Goal: Navigation & Orientation: Understand site structure

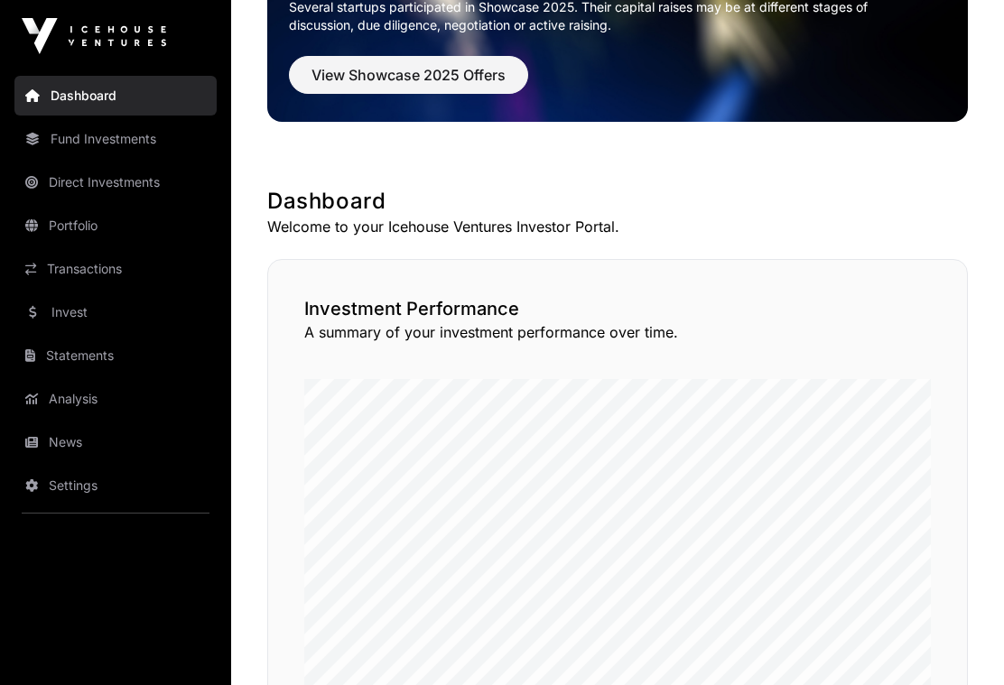
scroll to position [181, 0]
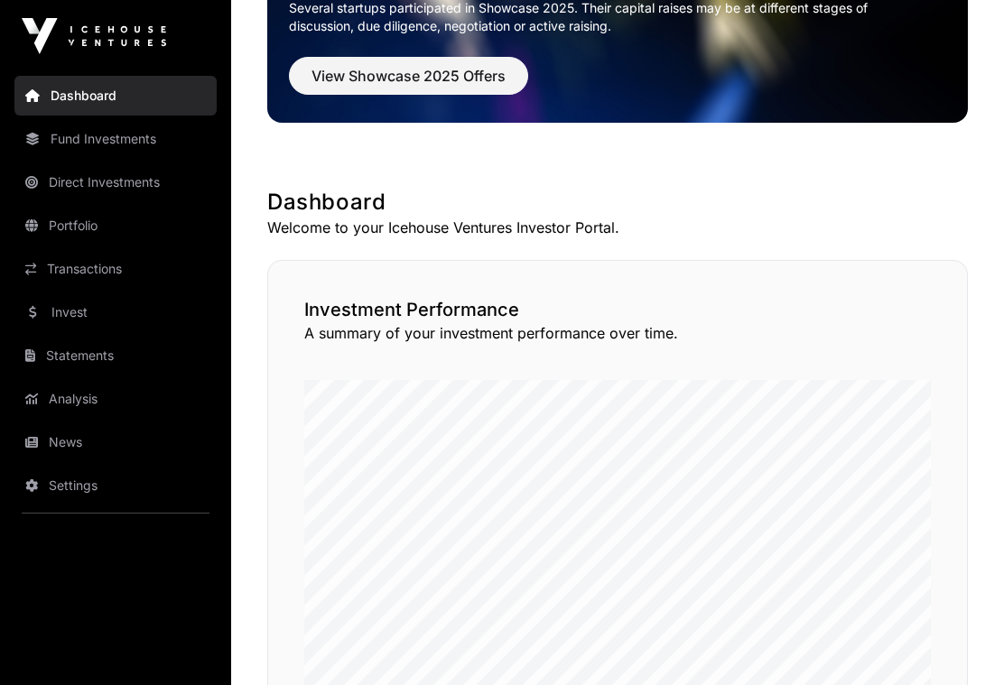
click at [68, 433] on link "News" at bounding box center [115, 443] width 202 height 40
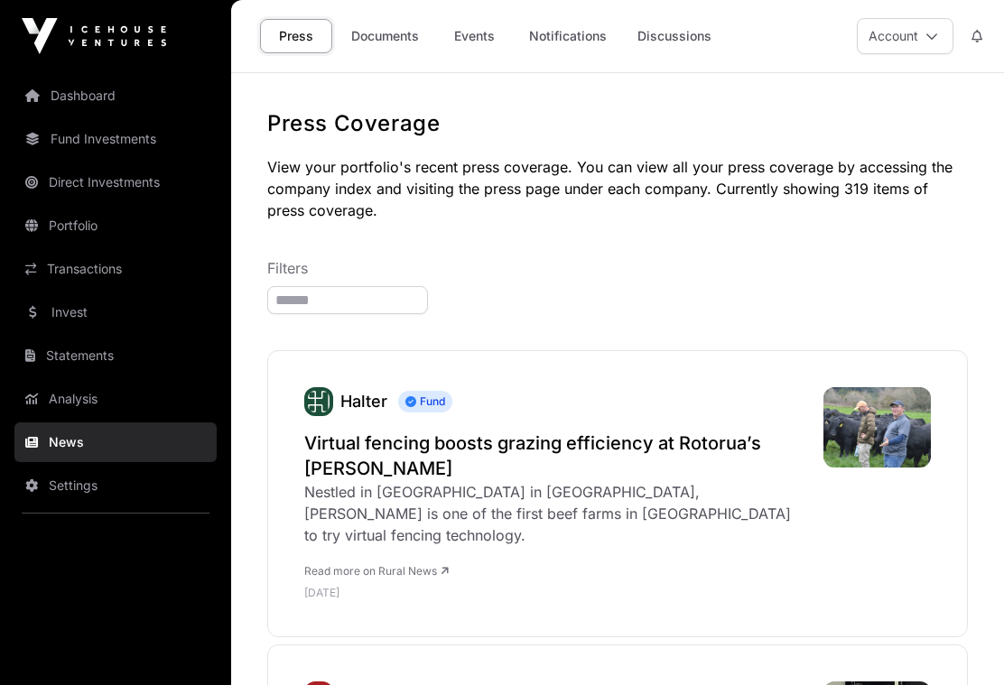
click at [65, 394] on link "Analysis" at bounding box center [115, 399] width 202 height 40
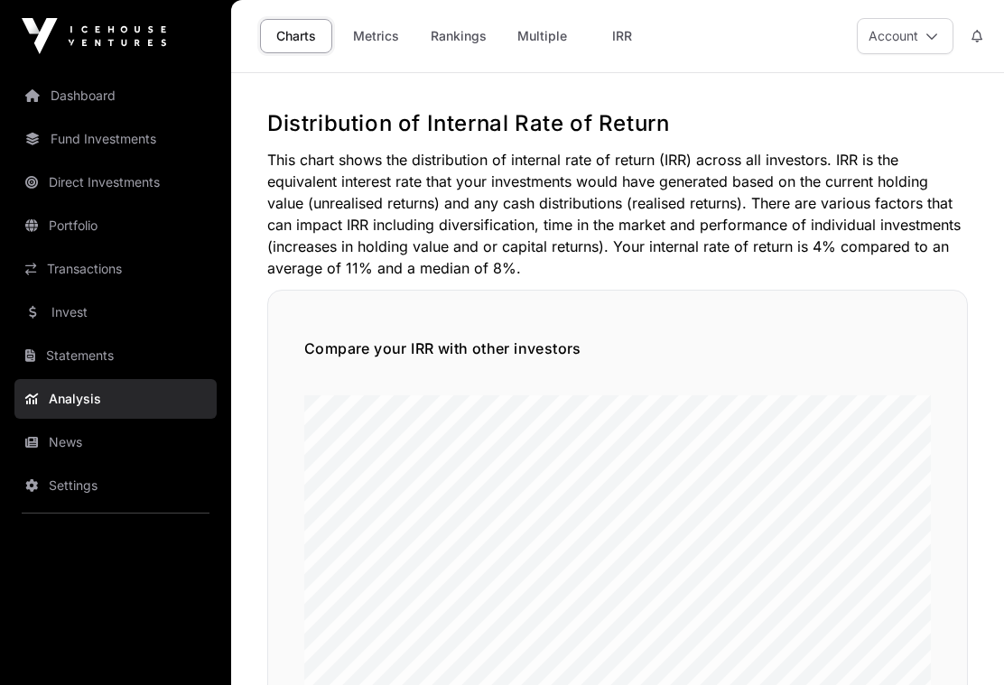
click at [70, 445] on link "News" at bounding box center [115, 443] width 202 height 40
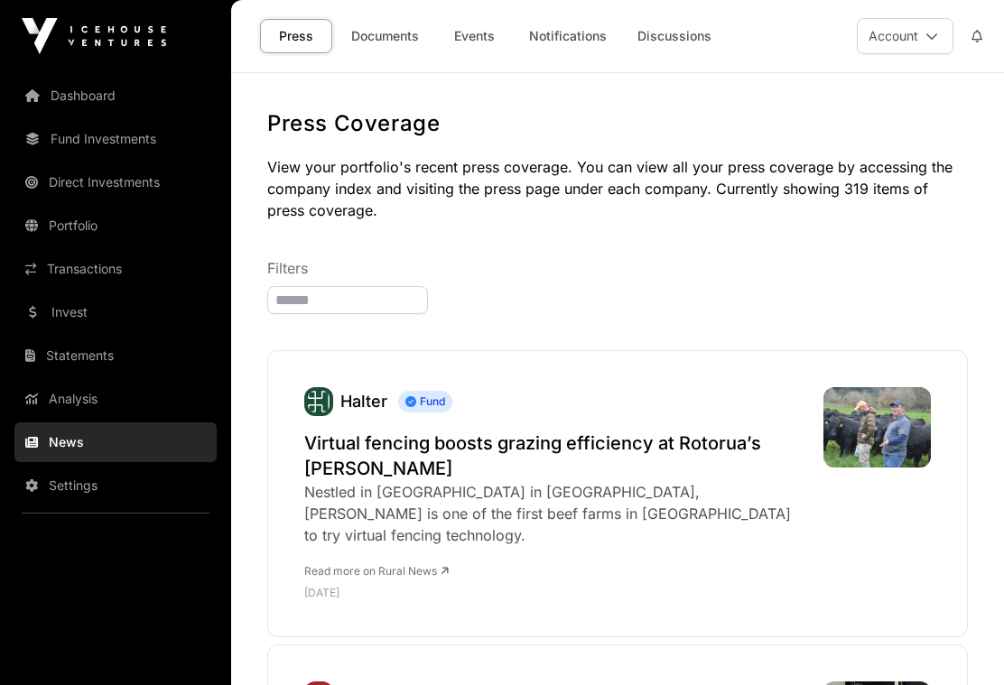
click at [75, 396] on link "Analysis" at bounding box center [115, 399] width 202 height 40
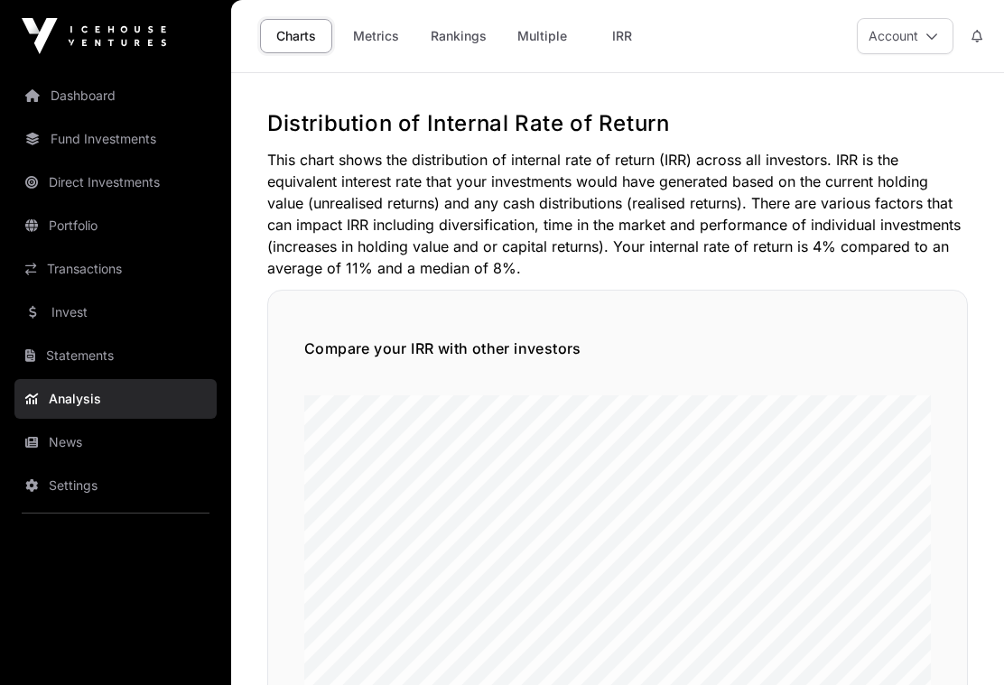
click at [372, 32] on link "Metrics" at bounding box center [375, 36] width 72 height 34
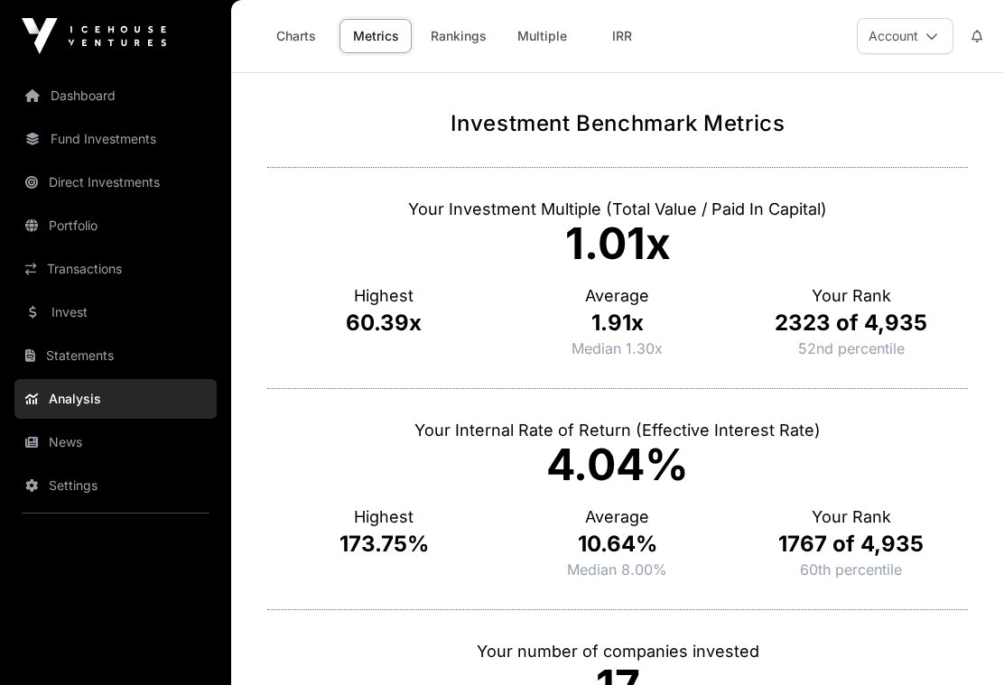
click at [458, 33] on link "Rankings" at bounding box center [458, 36] width 79 height 34
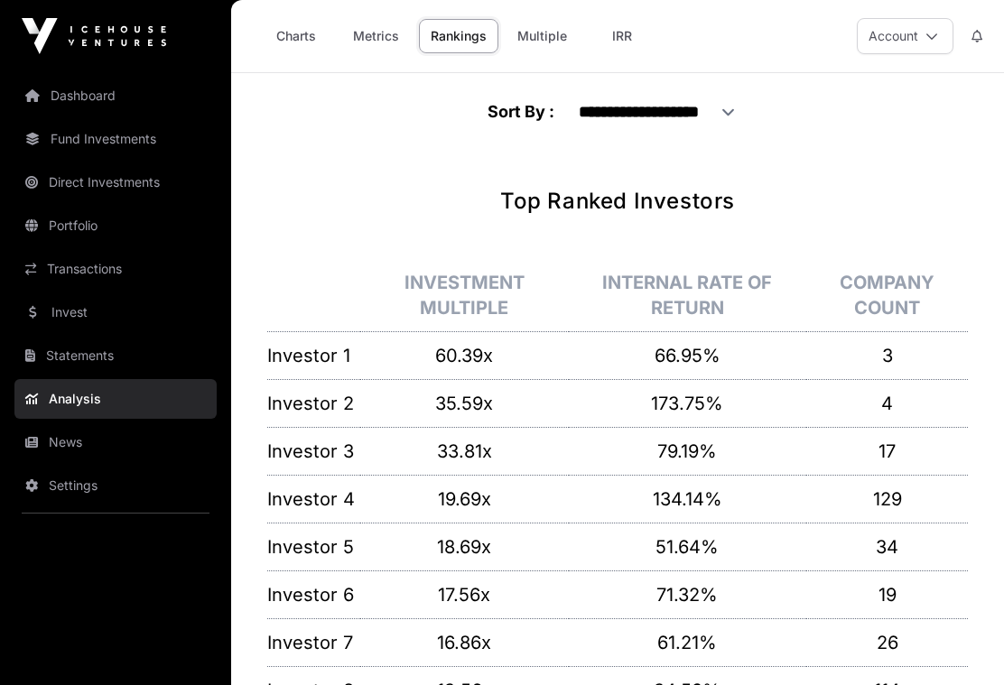
click at [536, 34] on link "Multiple" at bounding box center [542, 36] width 73 height 34
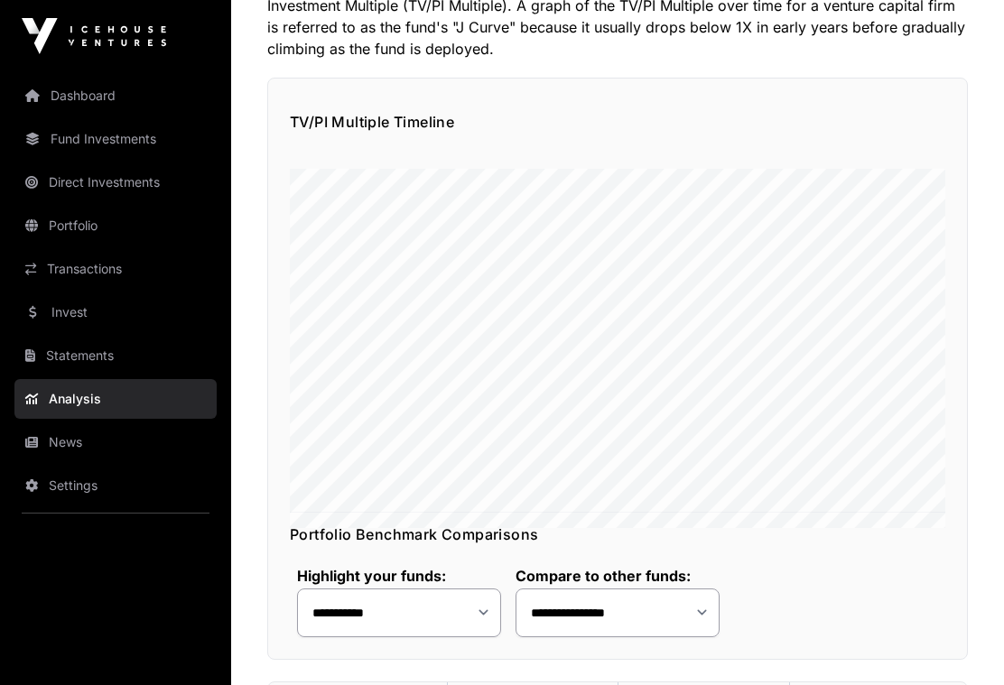
scroll to position [219, 0]
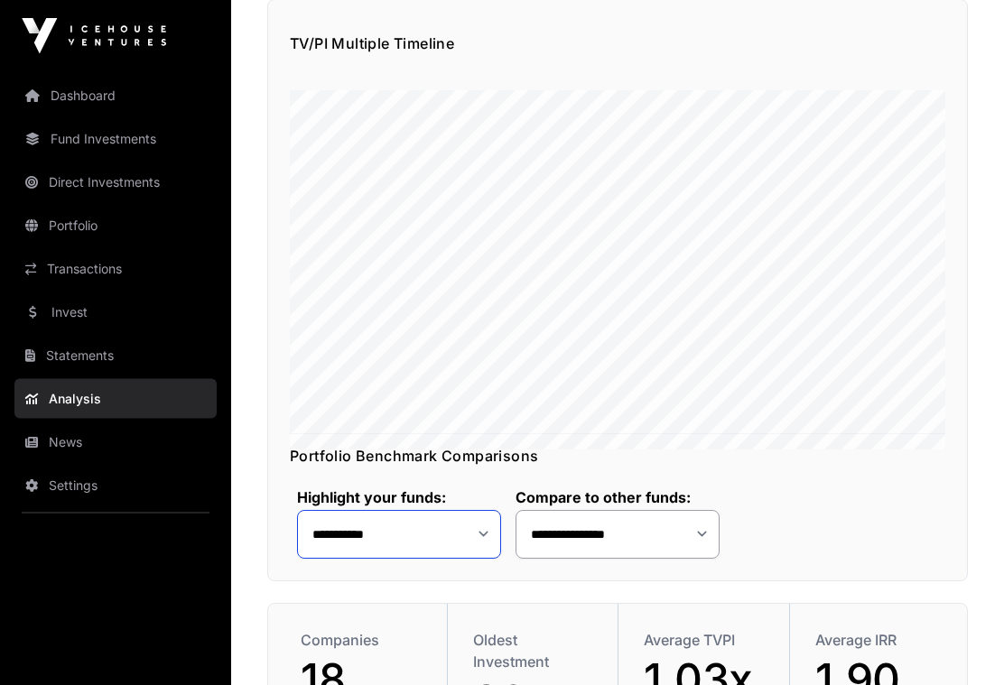
click at [479, 551] on select "**********" at bounding box center [399, 535] width 204 height 49
click at [683, 543] on select "**********" at bounding box center [618, 534] width 204 height 49
select select "*"
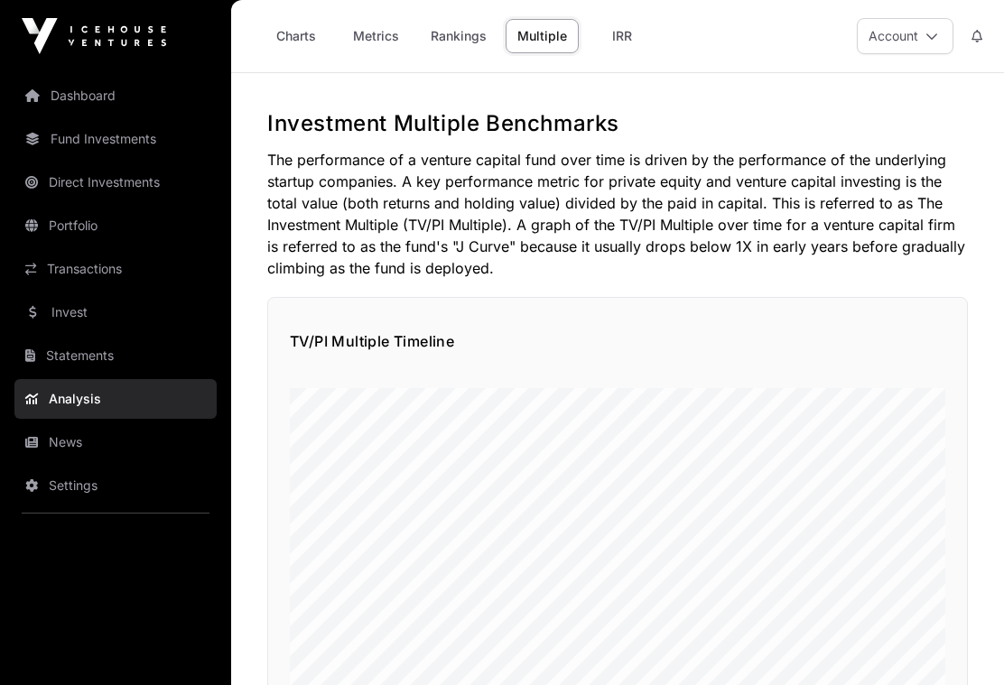
click at [617, 34] on link "IRR" at bounding box center [622, 36] width 72 height 34
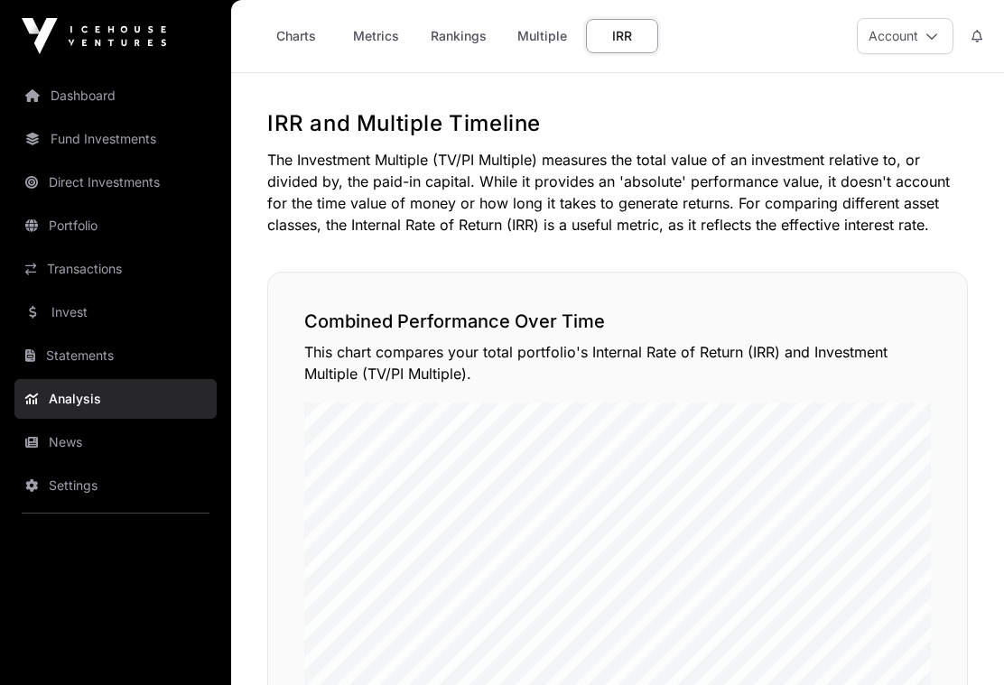
click at [66, 442] on link "News" at bounding box center [115, 443] width 202 height 40
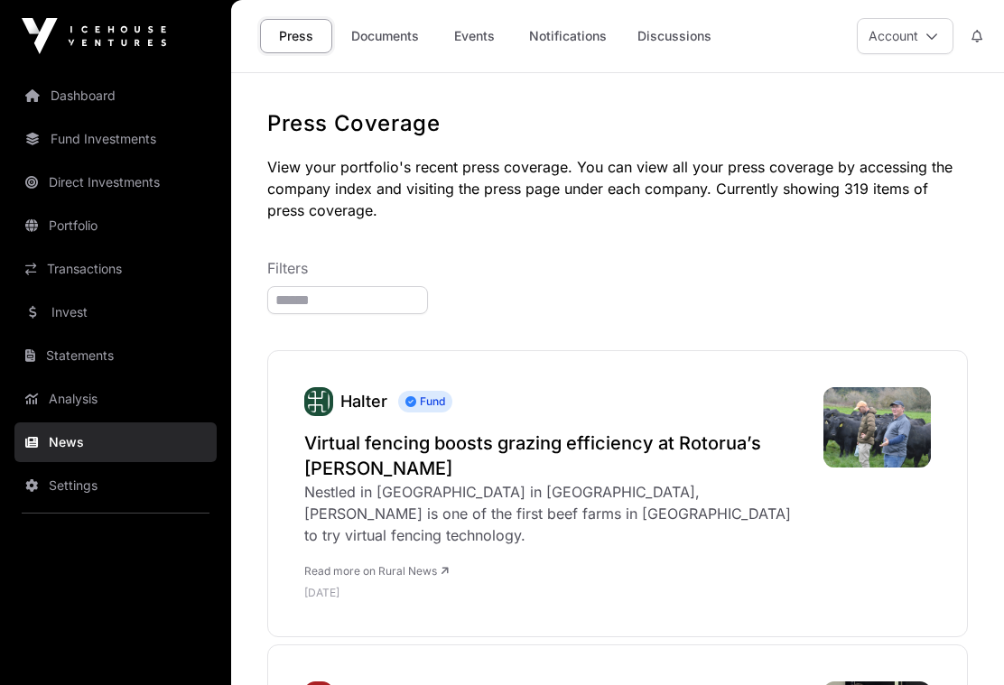
click at [372, 38] on link "Documents" at bounding box center [384, 36] width 91 height 34
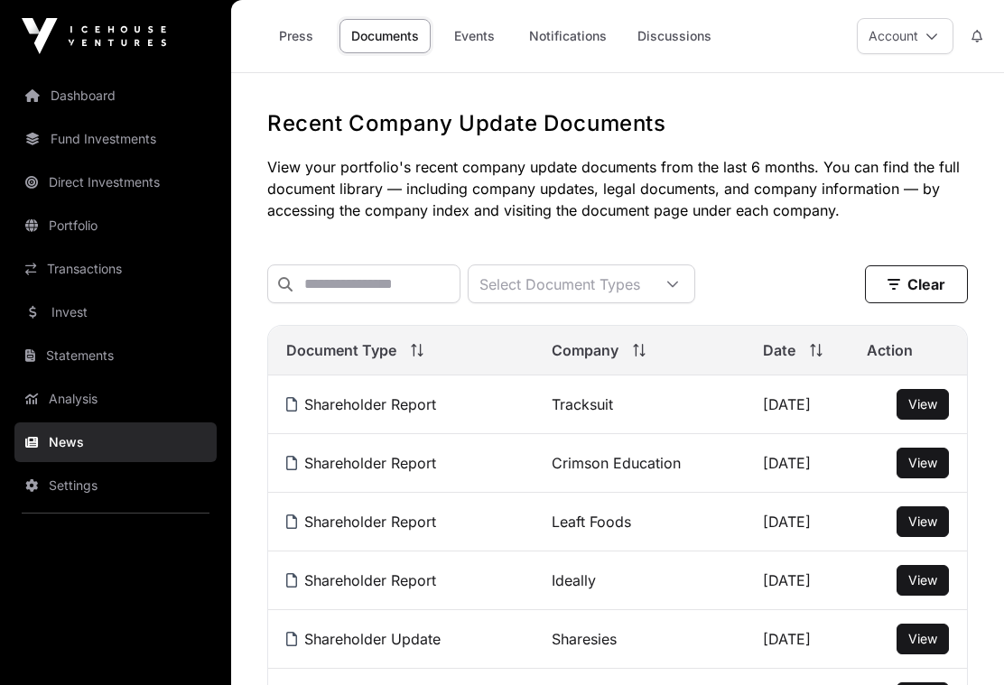
click at [483, 33] on link "Events" at bounding box center [474, 36] width 72 height 34
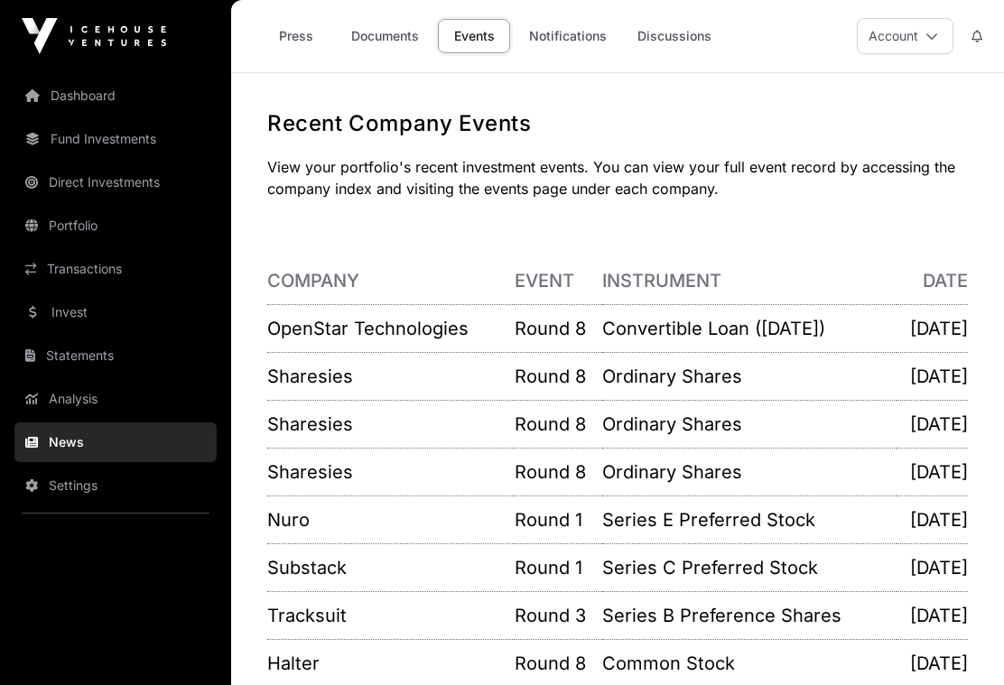
click at [568, 31] on link "Notifications" at bounding box center [567, 36] width 101 height 34
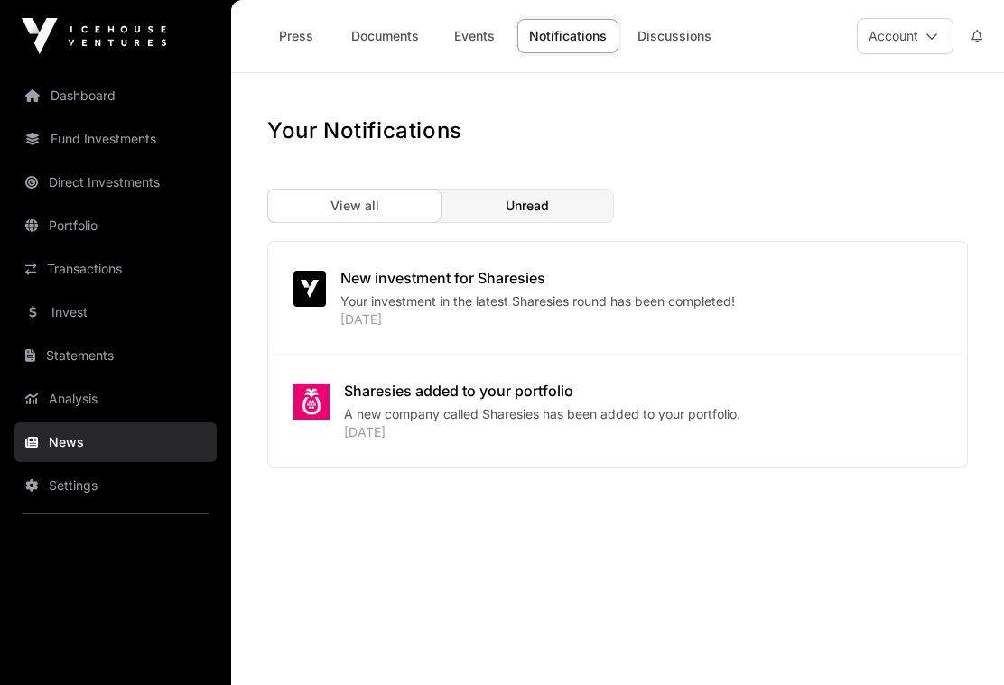
click at [668, 44] on link "Discussions" at bounding box center [675, 36] width 98 height 34
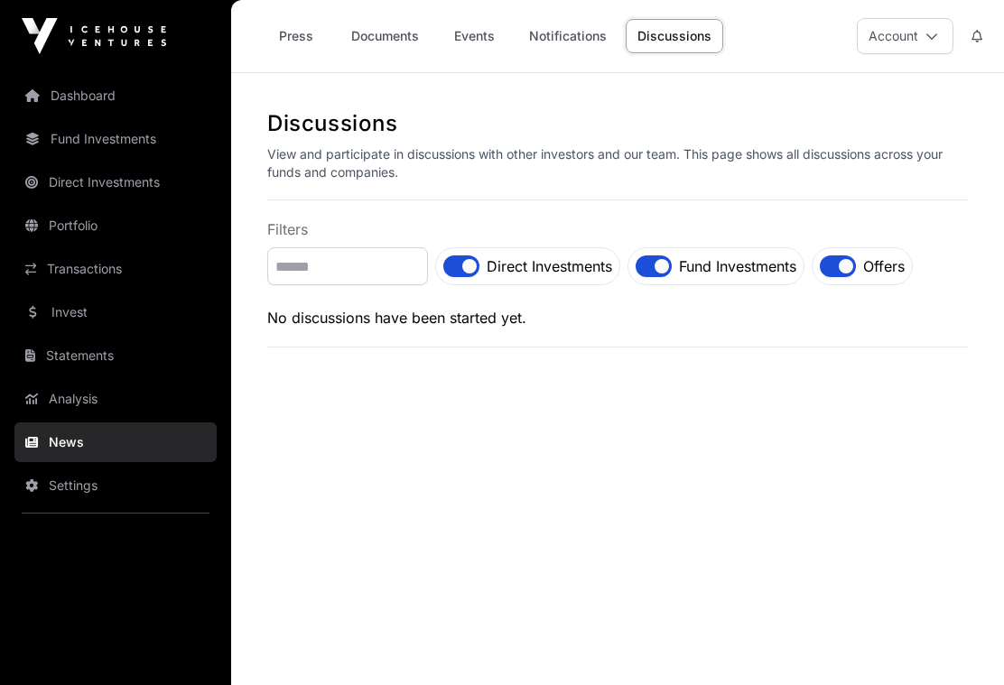
click at [74, 351] on link "Statements" at bounding box center [115, 356] width 202 height 40
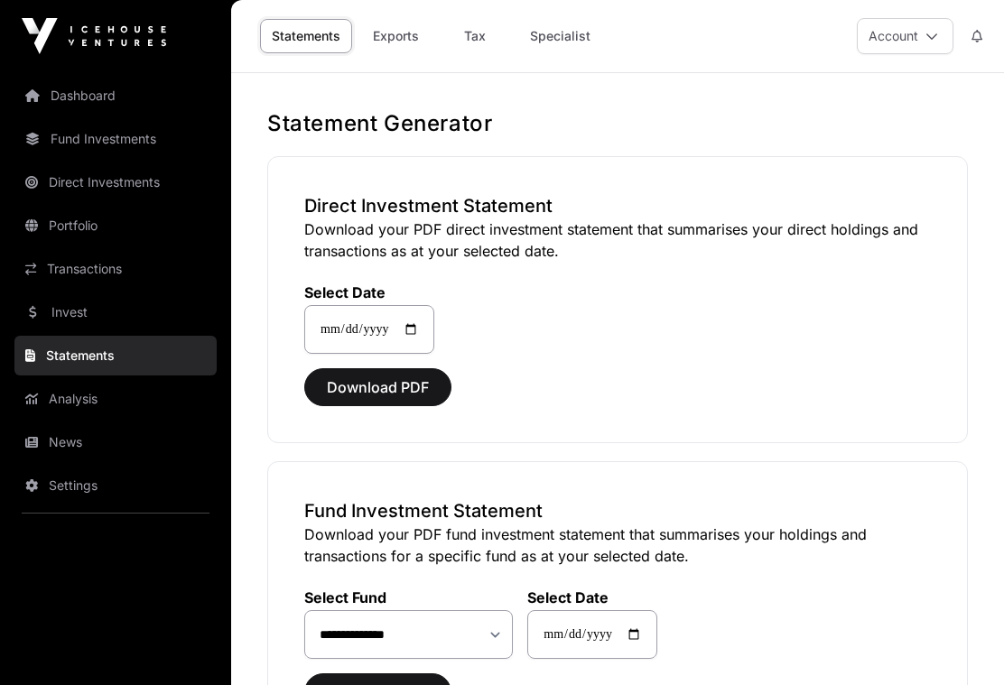
click at [59, 302] on link "Invest" at bounding box center [115, 313] width 202 height 40
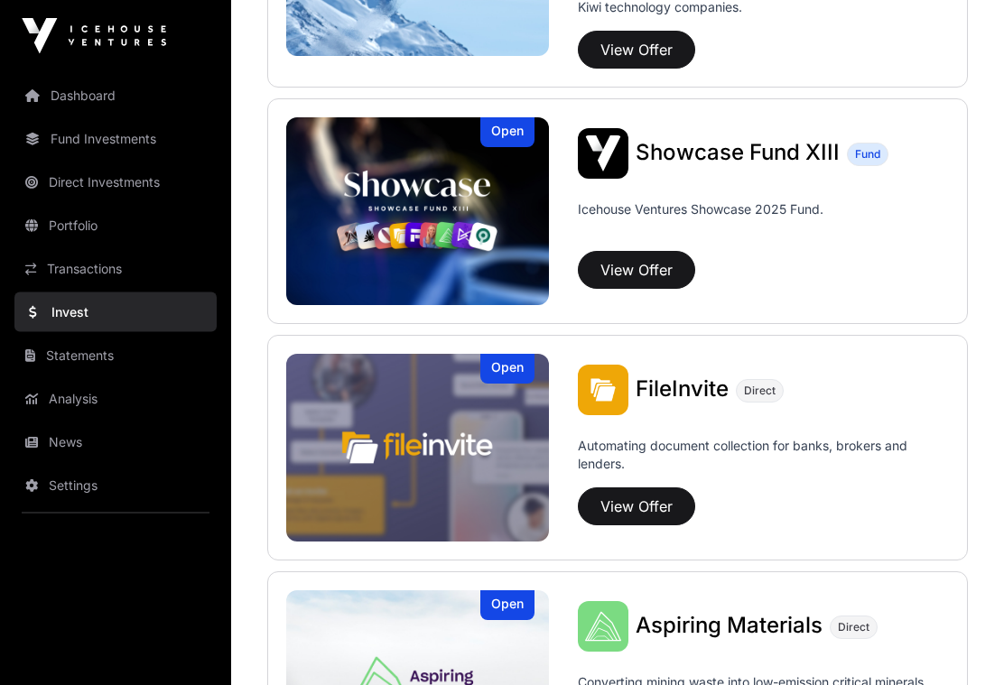
scroll to position [604, 0]
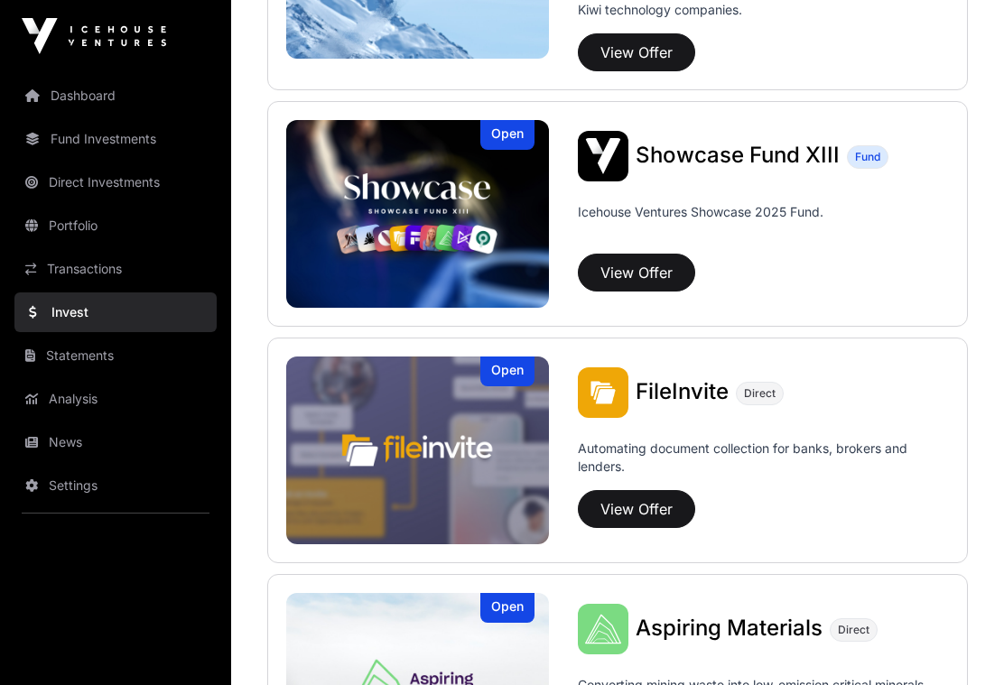
click at [91, 269] on link "Transactions" at bounding box center [115, 269] width 202 height 40
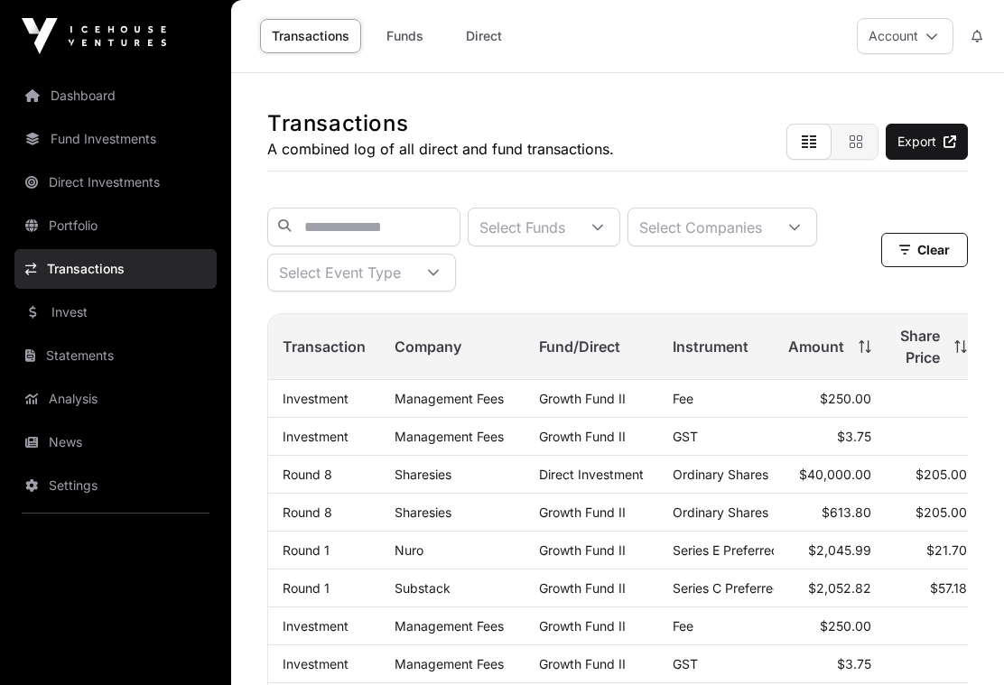
click at [409, 34] on link "Funds" at bounding box center [404, 36] width 72 height 34
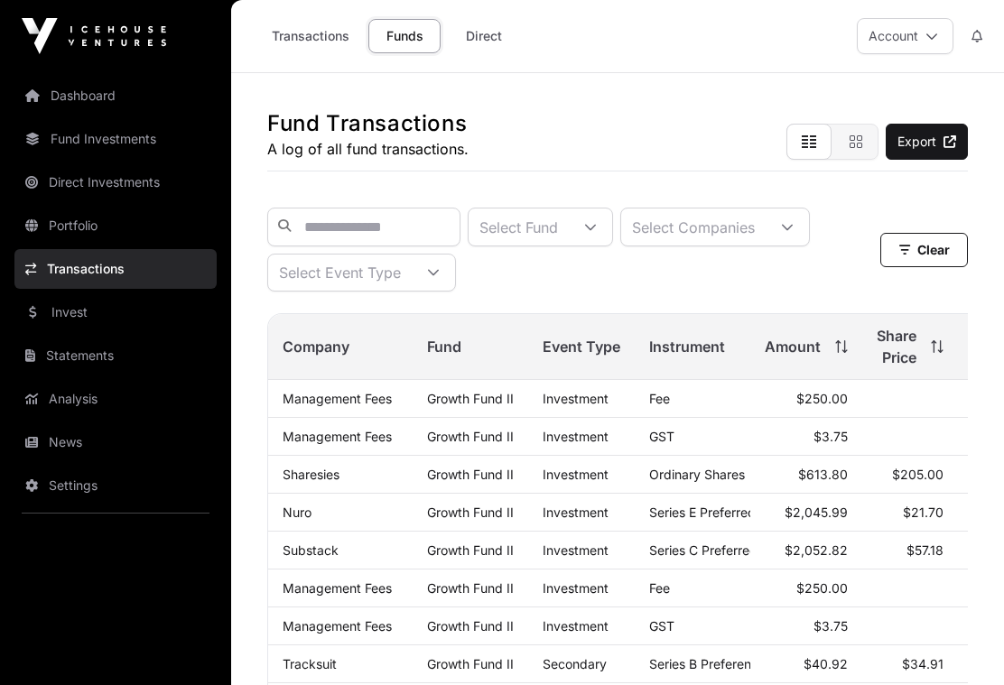
click at [486, 32] on link "Direct" at bounding box center [484, 36] width 72 height 34
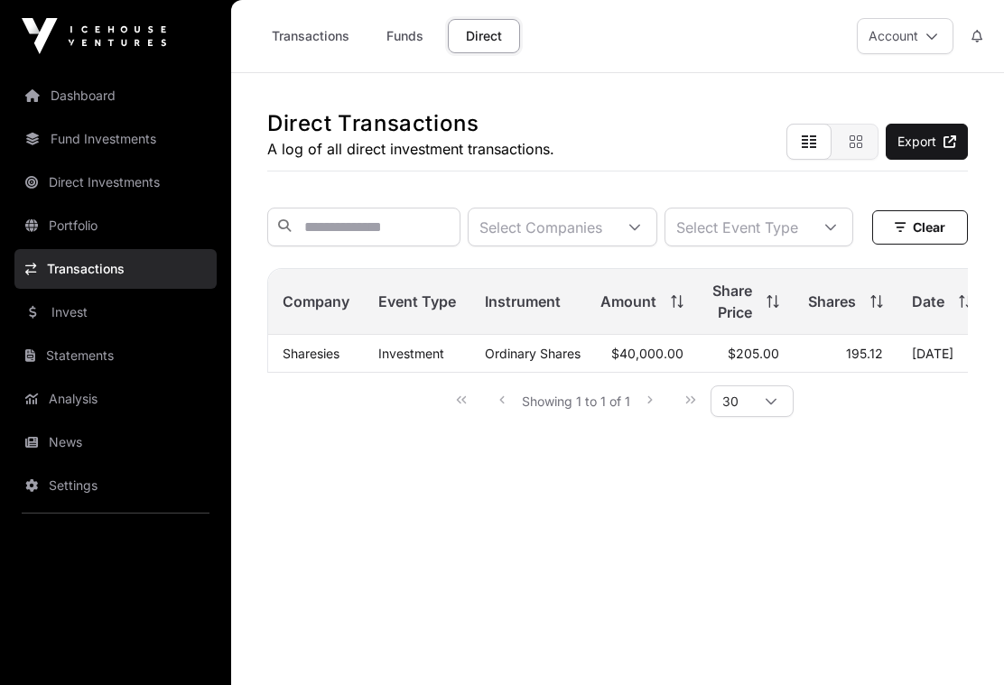
click at [67, 220] on link "Portfolio" at bounding box center [115, 226] width 202 height 40
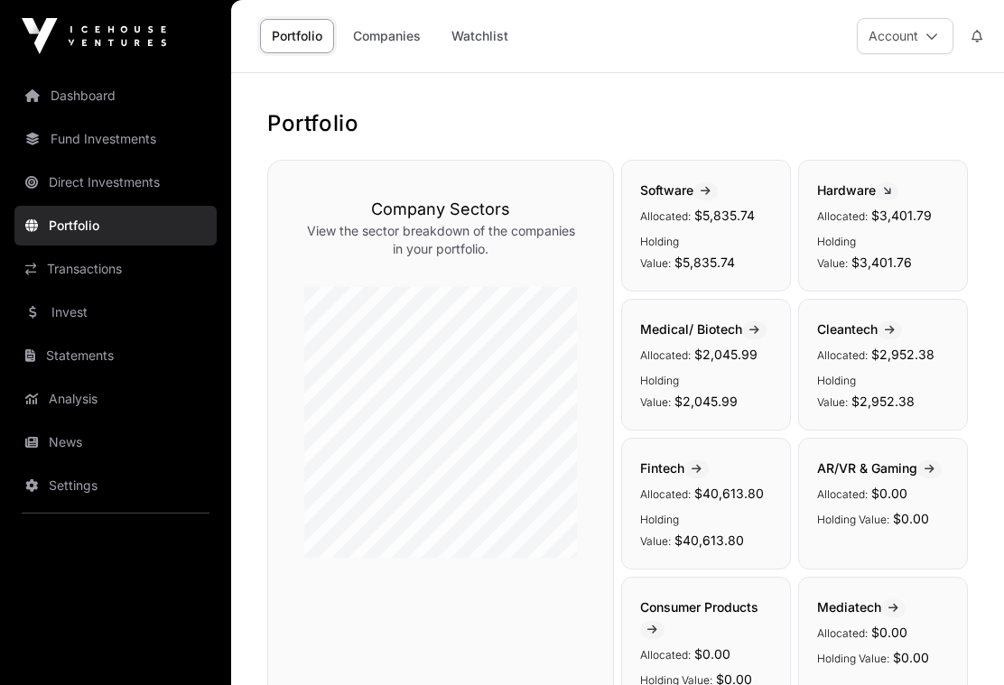
click at [391, 39] on link "Companies" at bounding box center [386, 36] width 91 height 34
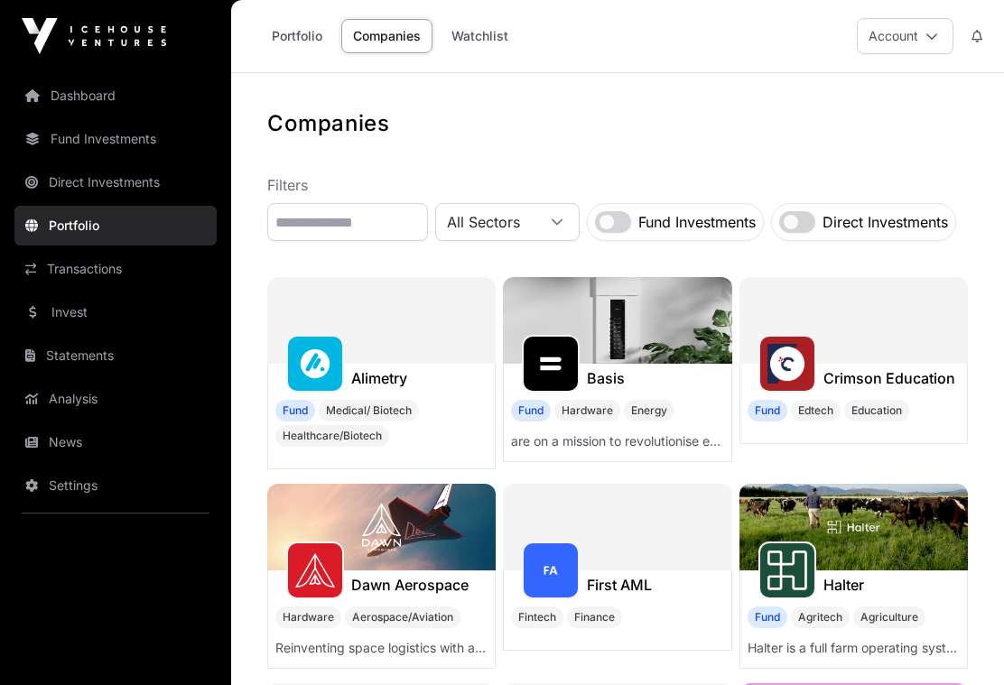
click at [99, 188] on link "Direct Investments" at bounding box center [115, 183] width 202 height 40
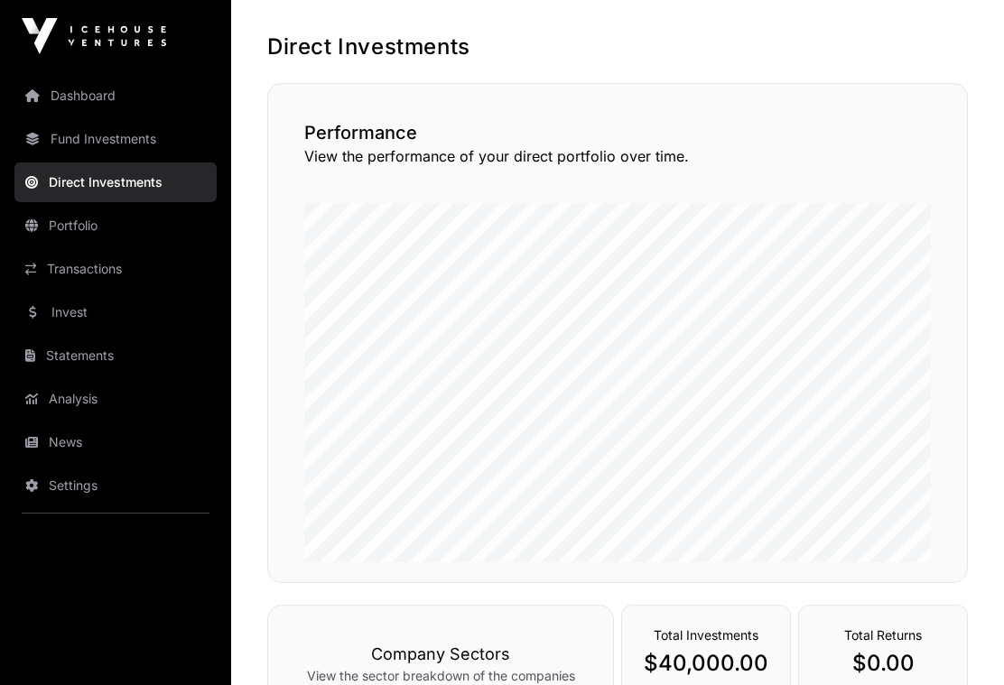
scroll to position [10, 0]
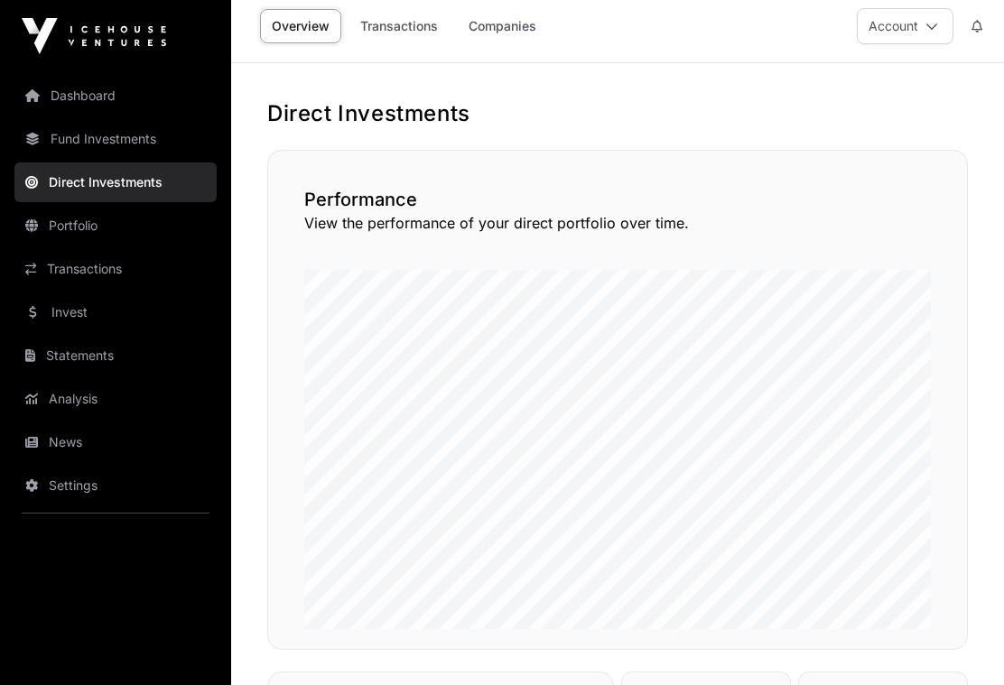
click at [74, 96] on link "Dashboard" at bounding box center [115, 96] width 202 height 40
